Goal: Task Accomplishment & Management: Complete application form

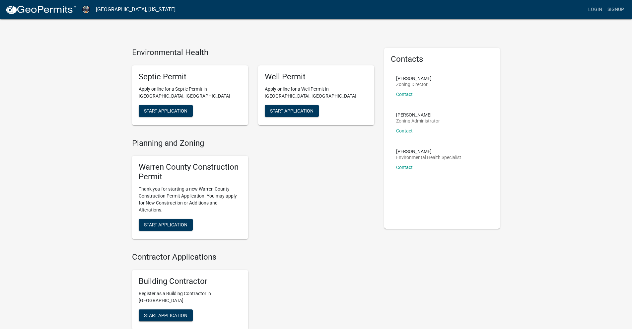
scroll to position [55, 0]
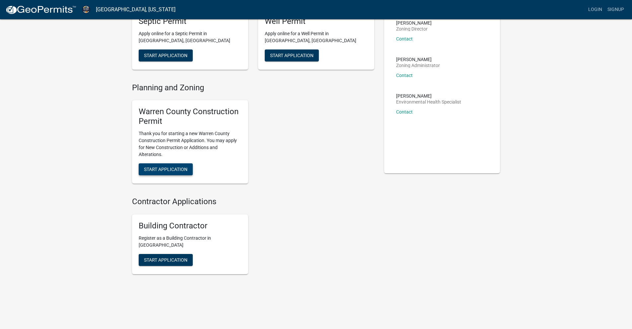
click at [166, 168] on span "Start Application" at bounding box center [165, 168] width 43 height 5
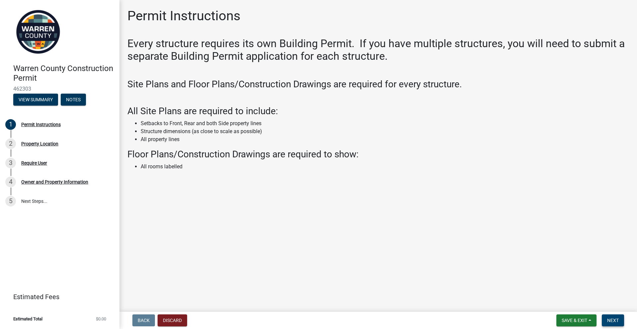
click at [618, 320] on span "Next" at bounding box center [613, 320] width 12 height 5
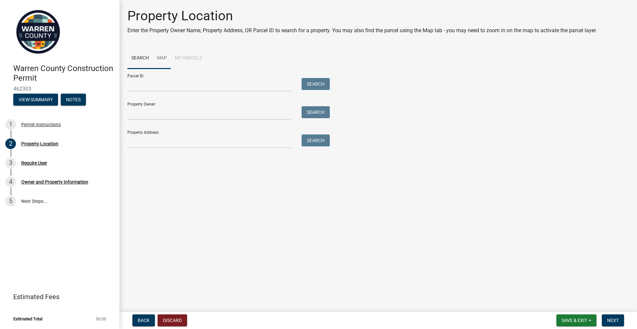
click at [158, 56] on link "Map" at bounding box center [162, 58] width 18 height 21
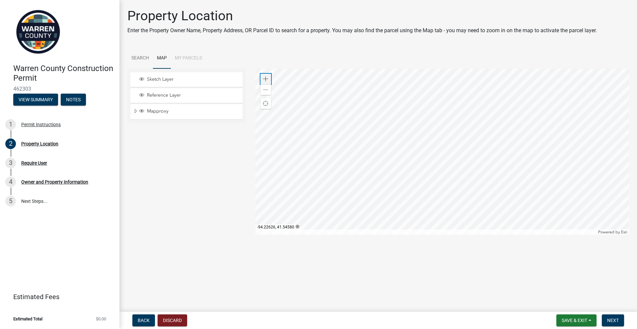
click at [261, 78] on div "Zoom in" at bounding box center [265, 79] width 11 height 11
click at [270, 78] on div "Zoom in" at bounding box center [265, 79] width 11 height 11
click at [438, 213] on div at bounding box center [442, 152] width 374 height 166
click at [438, 207] on div at bounding box center [442, 152] width 374 height 166
click at [431, 115] on div at bounding box center [442, 152] width 374 height 166
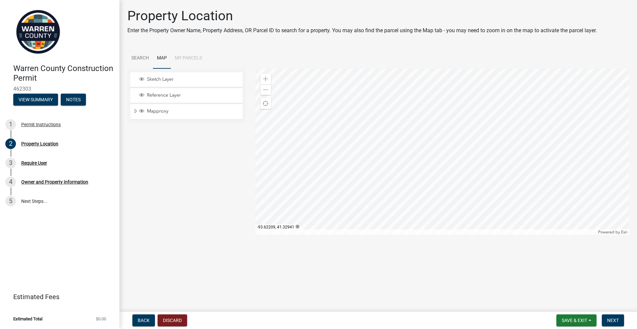
click at [454, 79] on div at bounding box center [442, 152] width 374 height 166
click at [426, 133] on div at bounding box center [442, 152] width 374 height 166
click at [425, 210] on div at bounding box center [442, 152] width 374 height 166
click at [264, 78] on span at bounding box center [265, 78] width 5 height 5
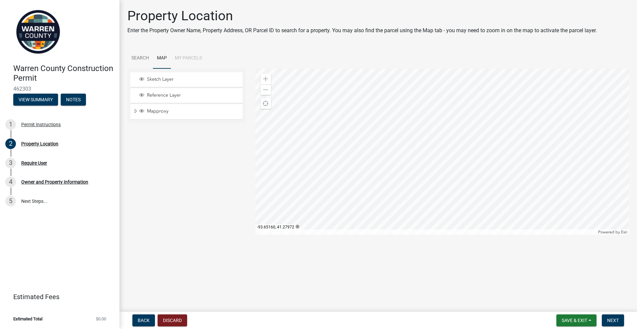
click at [449, 152] on div at bounding box center [442, 152] width 374 height 166
click at [266, 79] on span at bounding box center [265, 78] width 5 height 5
click at [453, 182] on div at bounding box center [442, 152] width 374 height 166
click at [265, 78] on span at bounding box center [265, 78] width 5 height 5
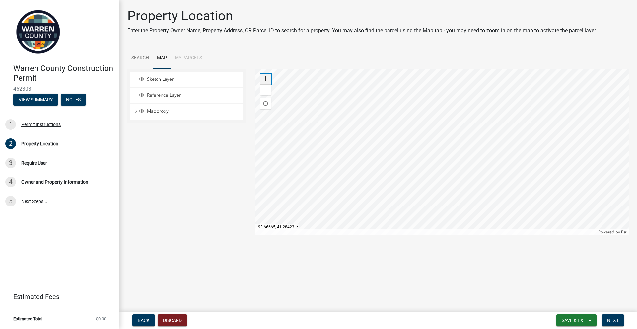
click at [265, 79] on span at bounding box center [265, 78] width 5 height 5
click at [490, 159] on div at bounding box center [442, 152] width 374 height 166
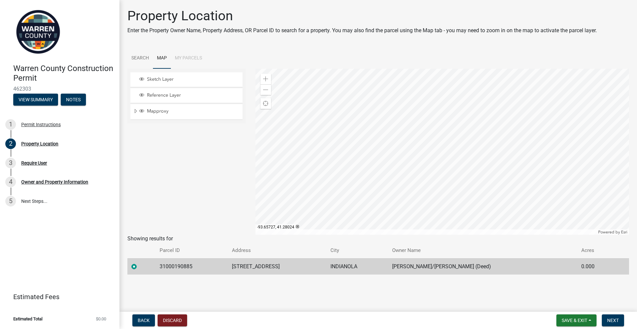
click at [414, 206] on div at bounding box center [442, 152] width 374 height 166
click at [263, 88] on span at bounding box center [265, 89] width 5 height 5
click at [267, 78] on span at bounding box center [265, 78] width 5 height 5
click at [463, 140] on div at bounding box center [442, 152] width 374 height 166
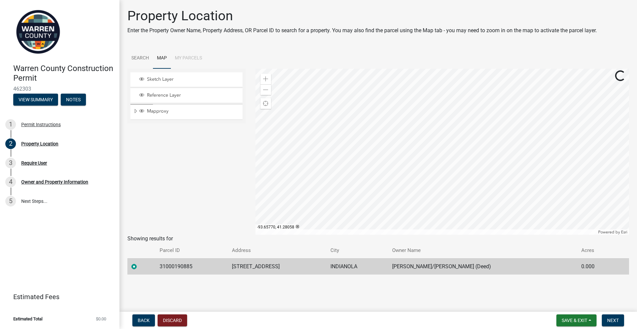
click at [460, 209] on div at bounding box center [442, 152] width 374 height 166
click at [490, 175] on div at bounding box center [442, 152] width 374 height 166
click at [267, 80] on span at bounding box center [265, 78] width 5 height 5
click at [550, 100] on div at bounding box center [442, 152] width 374 height 166
click at [488, 145] on div at bounding box center [442, 152] width 374 height 166
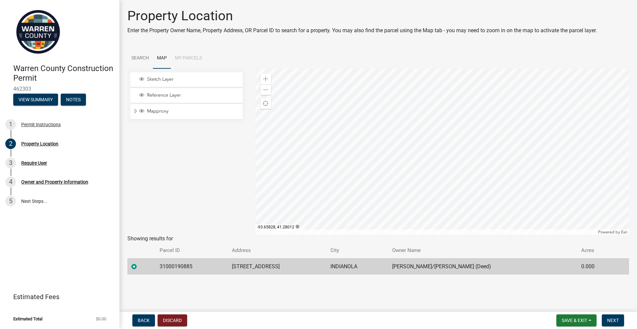
click at [485, 156] on div at bounding box center [442, 152] width 374 height 166
click at [431, 150] on div at bounding box center [442, 152] width 374 height 166
click at [434, 181] on div at bounding box center [442, 152] width 374 height 166
click at [435, 180] on div at bounding box center [442, 152] width 374 height 166
click at [265, 88] on span at bounding box center [265, 89] width 5 height 5
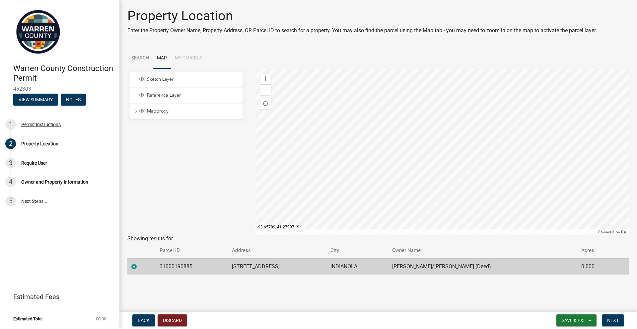
click at [390, 167] on div at bounding box center [442, 152] width 374 height 166
click at [266, 78] on span at bounding box center [265, 78] width 5 height 5
click at [265, 78] on span at bounding box center [265, 78] width 5 height 5
click at [288, 157] on div at bounding box center [442, 152] width 374 height 166
click at [264, 80] on span at bounding box center [265, 78] width 5 height 5
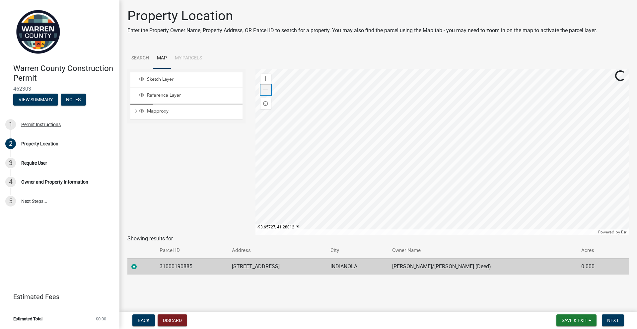
click at [266, 92] on span at bounding box center [265, 89] width 5 height 5
click at [263, 91] on span at bounding box center [265, 89] width 5 height 5
